Goal: Communication & Community: Answer question/provide support

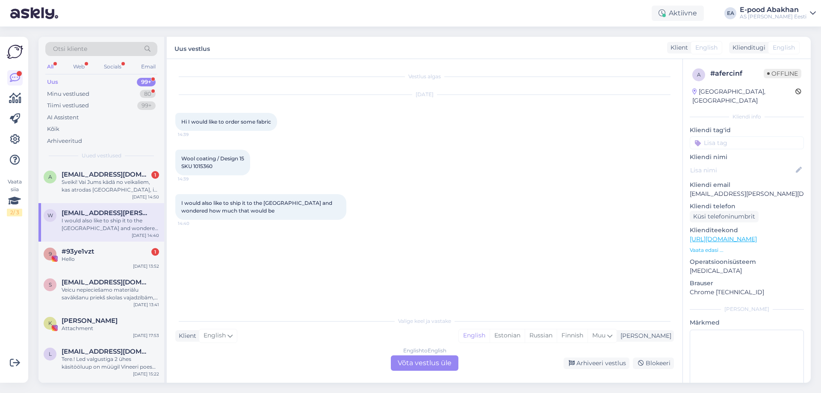
click at [433, 362] on div "English to English Võta vestlus üle" at bounding box center [425, 362] width 68 height 15
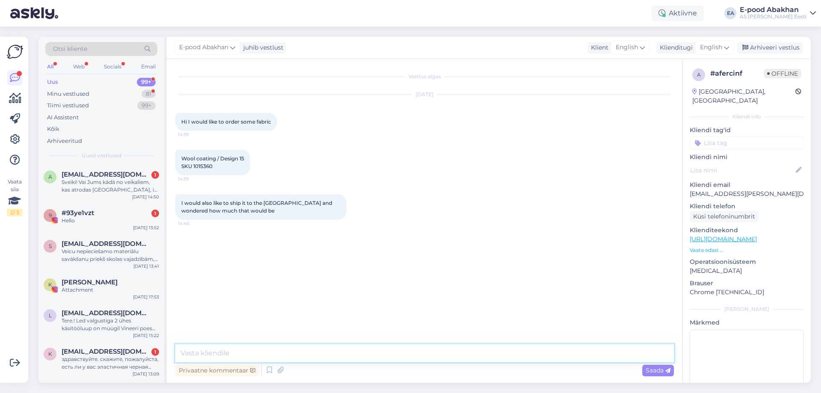
click at [269, 352] on textarea at bounding box center [424, 353] width 499 height 18
drag, startPoint x: 241, startPoint y: 211, endPoint x: 179, endPoint y: 204, distance: 62.4
click at [179, 204] on div "I would also like to ship it to the [GEOGRAPHIC_DATA] and wondered how much tha…" at bounding box center [260, 207] width 171 height 26
copy span "I would also like to ship it to the [GEOGRAPHIC_DATA] and wondered how much tha…"
drag, startPoint x: 213, startPoint y: 167, endPoint x: 194, endPoint y: 166, distance: 19.3
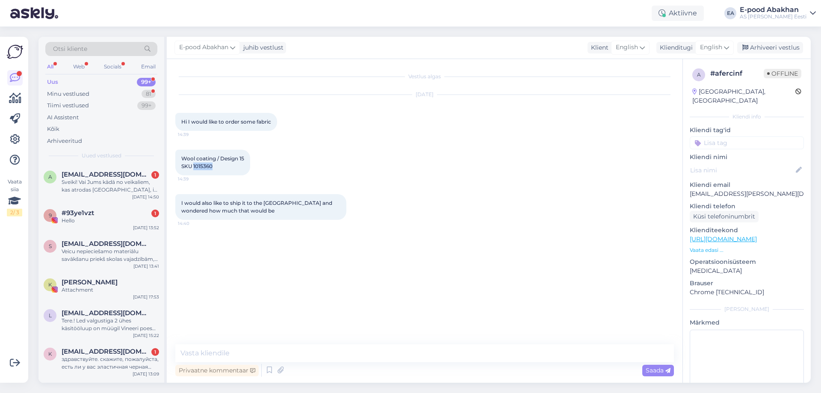
click at [194, 166] on div "Wool coating / Design 15 SKU 1015360 14:39" at bounding box center [212, 163] width 75 height 26
copy span "1015360"
click at [266, 348] on textarea at bounding box center [424, 353] width 499 height 18
paste textarea "Hello! Unfortunately, we are sold out of this fabric. Best regards Abakhani Cus…"
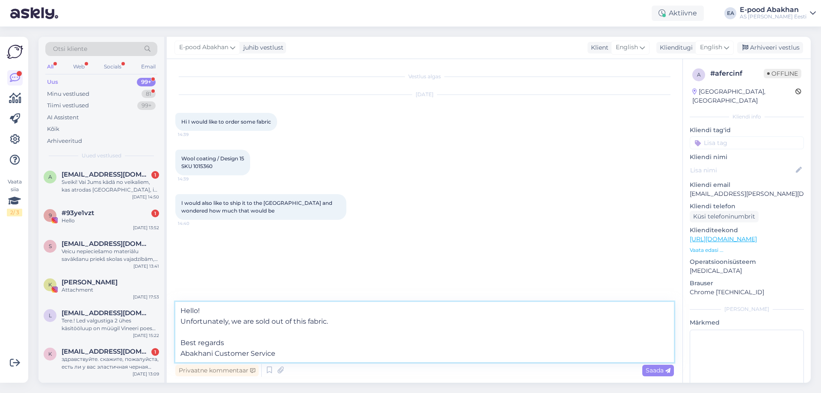
click at [201, 309] on textarea "Hello! Unfortunately, we are sold out of this fabric. Best regards Abakhani Cus…" at bounding box center [424, 332] width 499 height 60
type textarea "Hello Unfortunately, we are sold out of this fabric. Best regards Abakhani Cust…"
click at [651, 368] on span "Saada" at bounding box center [658, 370] width 25 height 8
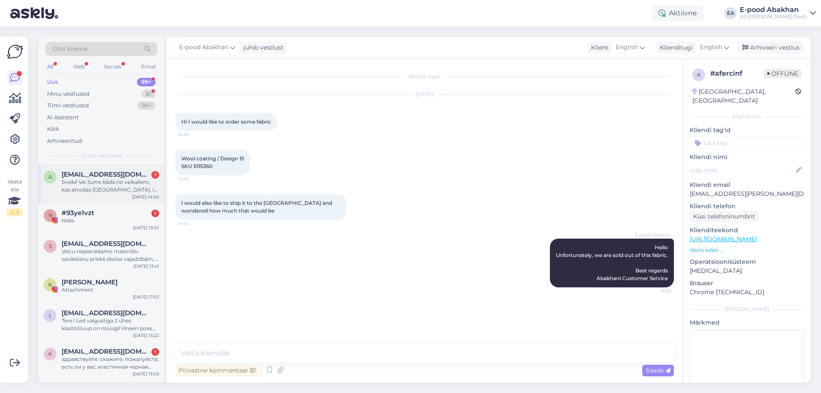
click at [77, 175] on span "[EMAIL_ADDRESS][DOMAIN_NAME]" at bounding box center [106, 175] width 89 height 8
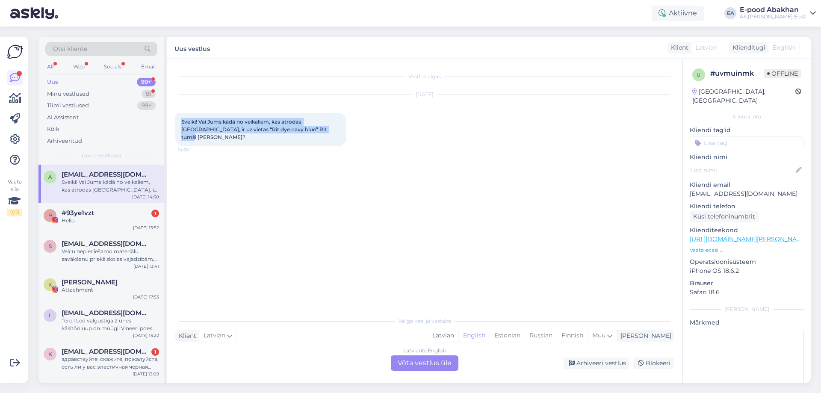
drag, startPoint x: 305, startPoint y: 130, endPoint x: 176, endPoint y: 120, distance: 129.1
click at [176, 120] on div "Sveiki! Vai Jums kādā no veikaliem, kas atrodas [GEOGRAPHIC_DATA], ir uz vietas…" at bounding box center [260, 129] width 171 height 33
copy span "Sveiki! Vai Jums kādā no veikaliem, kas atrodas [GEOGRAPHIC_DATA], ir uz vietas…"
